Goal: Task Accomplishment & Management: Use online tool/utility

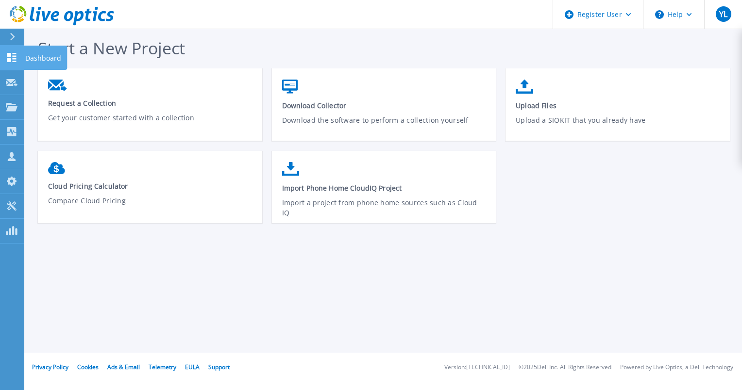
click at [15, 53] on icon at bounding box center [11, 57] width 9 height 9
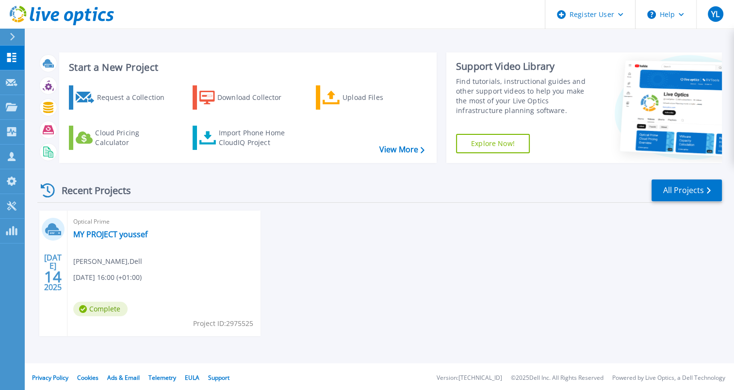
click at [70, 18] on icon at bounding box center [68, 16] width 9 height 10
click at [206, 177] on div "Recent Projects All Projects JUL 14 2025 Optical Prime MY PROJECT youssef Youss…" at bounding box center [379, 267] width 685 height 193
click at [114, 101] on div "Request a Collection" at bounding box center [136, 97] width 78 height 19
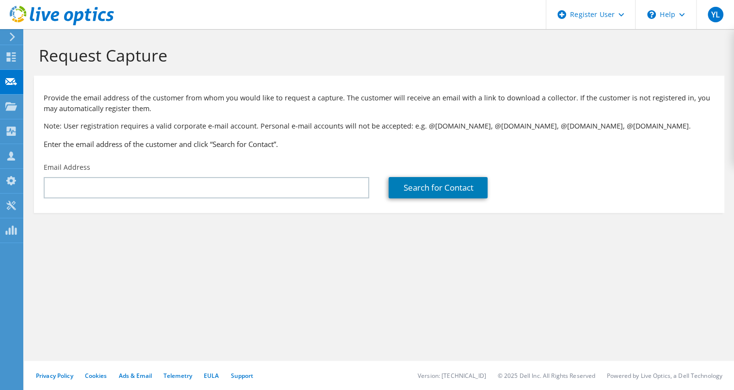
click at [38, 19] on use at bounding box center [62, 15] width 104 height 19
